Goal: Navigation & Orientation: Find specific page/section

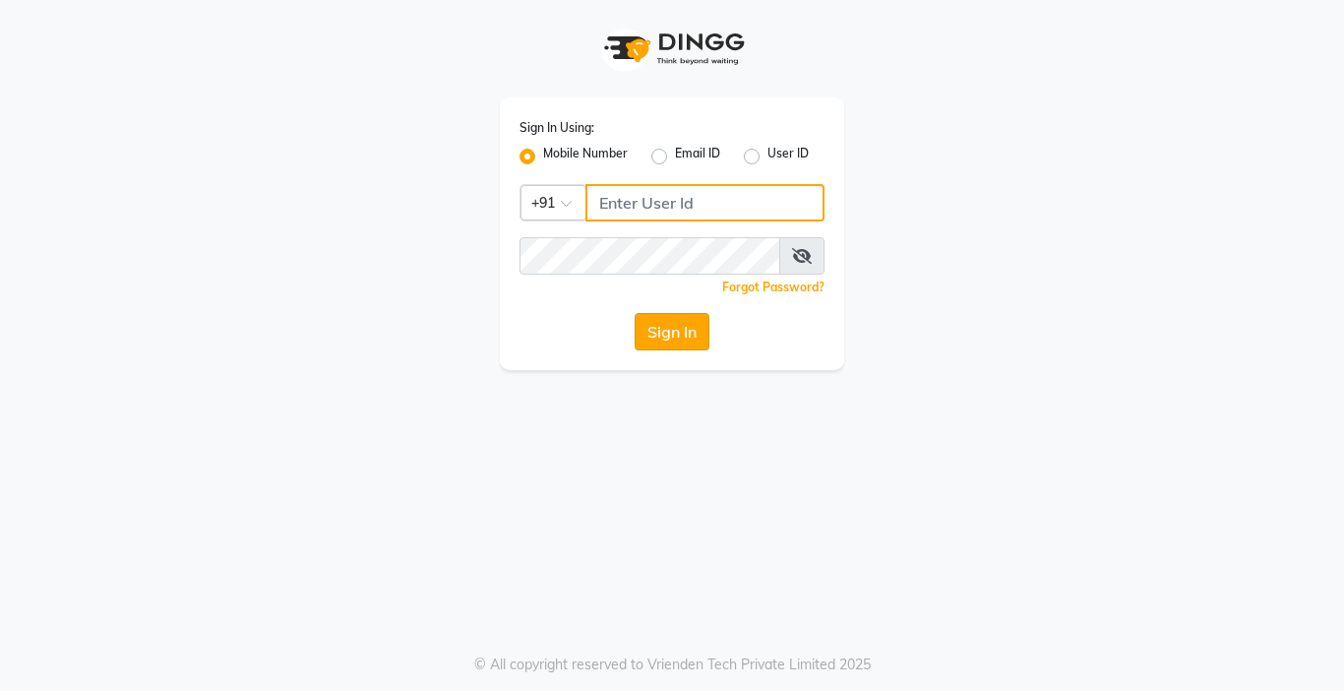
type input "9218412189"
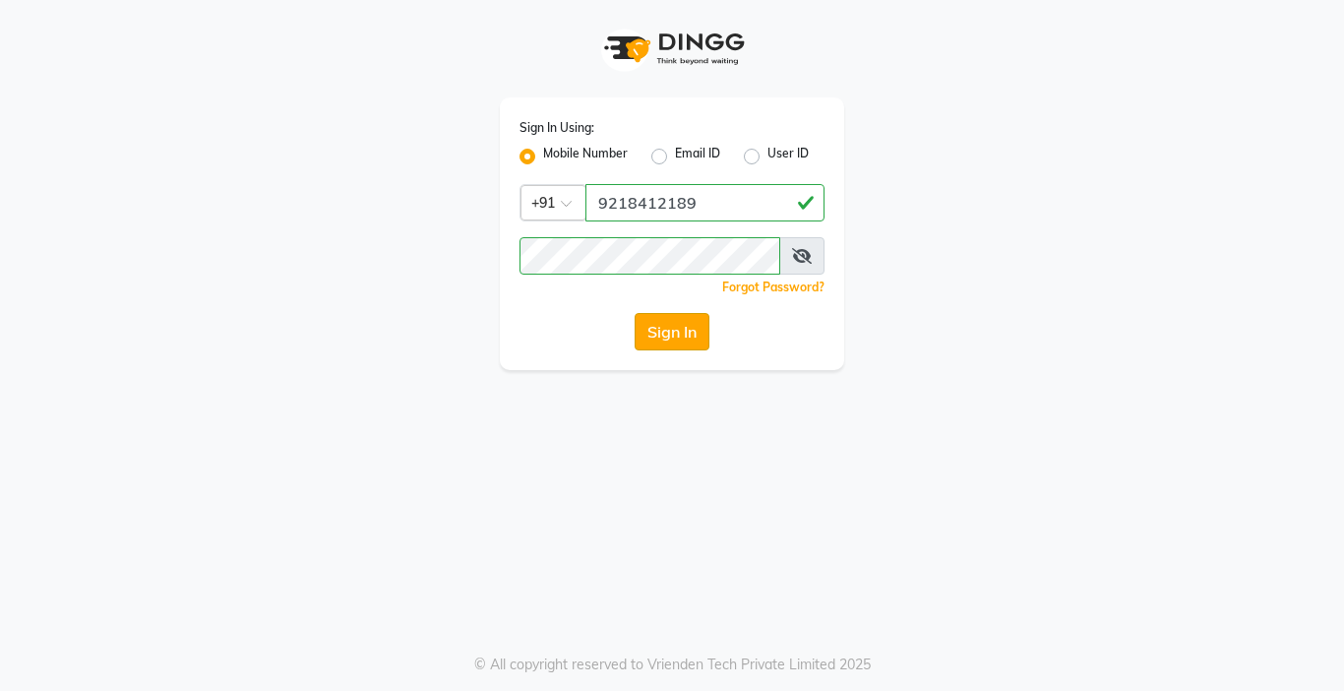
click at [664, 334] on button "Sign In" at bounding box center [672, 331] width 75 height 37
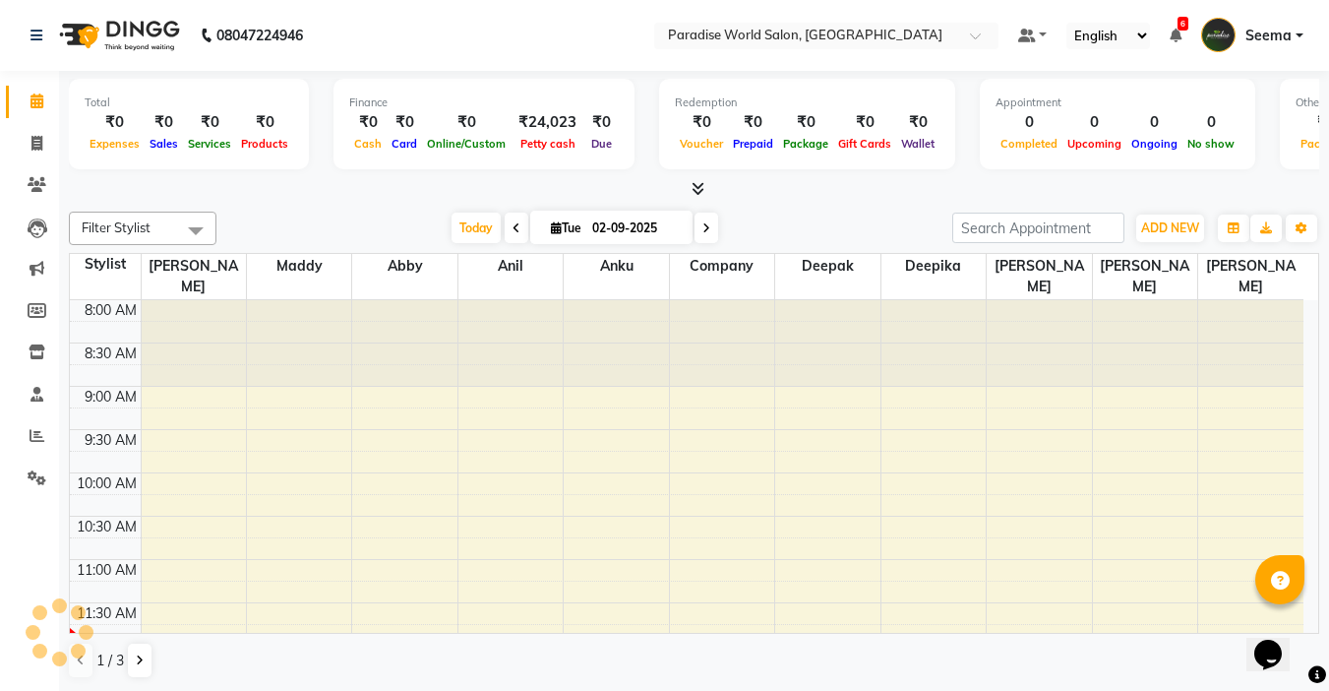
click at [0, 332] on ul "Calendar Invoice Clients Leads Marketing Members Inventory Staff Reports Settin…" at bounding box center [29, 295] width 59 height 428
